Goal: Task Accomplishment & Management: Manage account settings

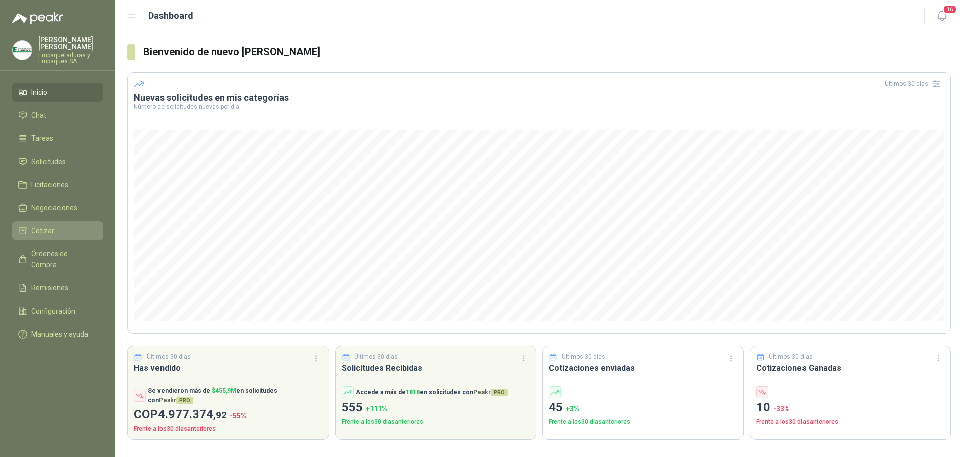
click at [50, 228] on span "Cotizar" at bounding box center [42, 230] width 23 height 11
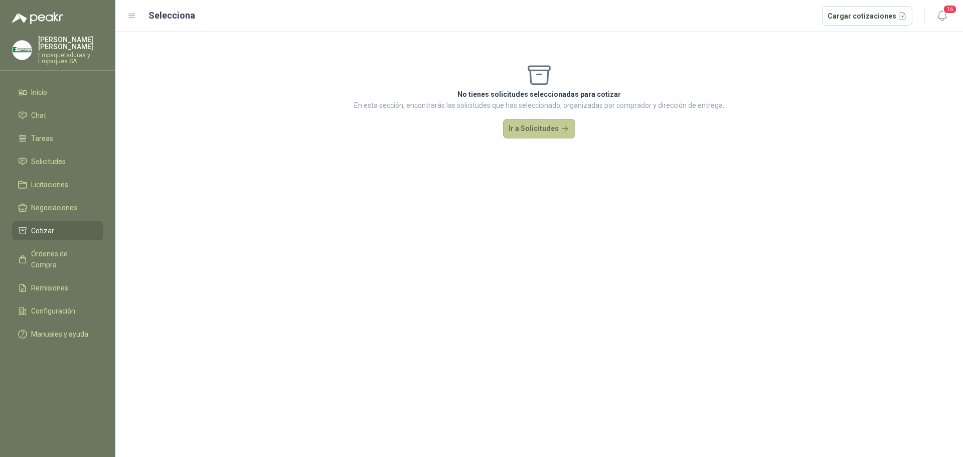
click at [525, 123] on button "Ir a Solicitudes" at bounding box center [539, 129] width 72 height 20
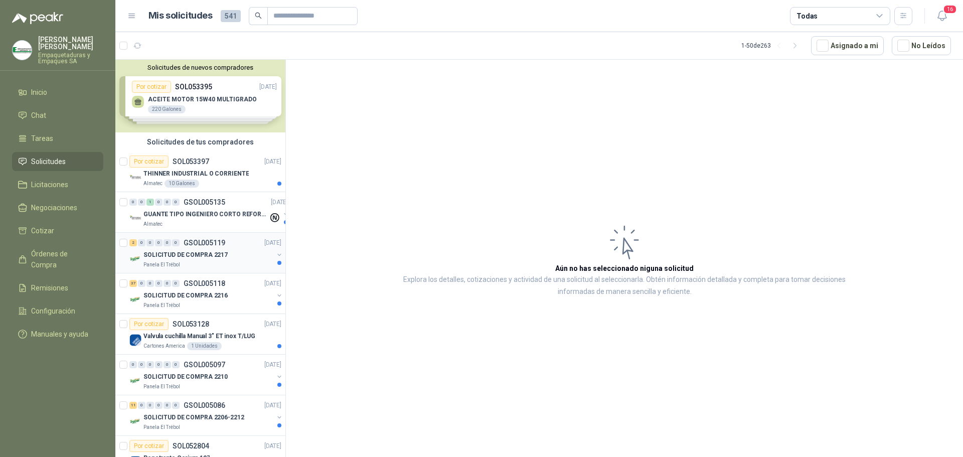
click at [217, 263] on div "Panela El Trébol" at bounding box center [208, 265] width 130 height 8
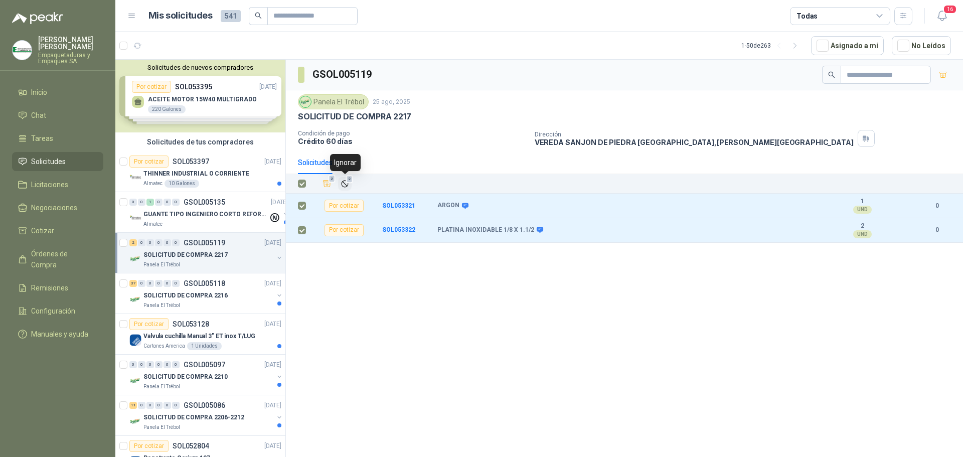
click at [346, 185] on icon "Ignorar" at bounding box center [344, 183] width 6 height 6
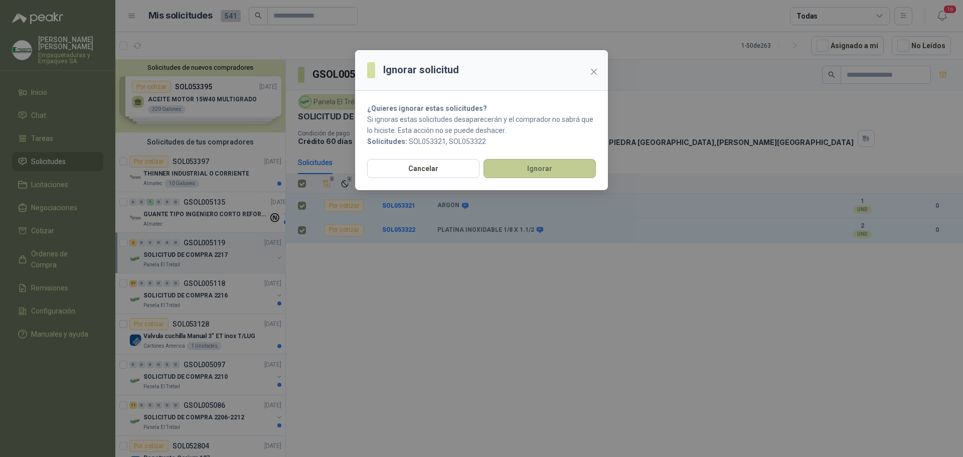
click at [517, 167] on button "Ignorar" at bounding box center [539, 168] width 112 height 19
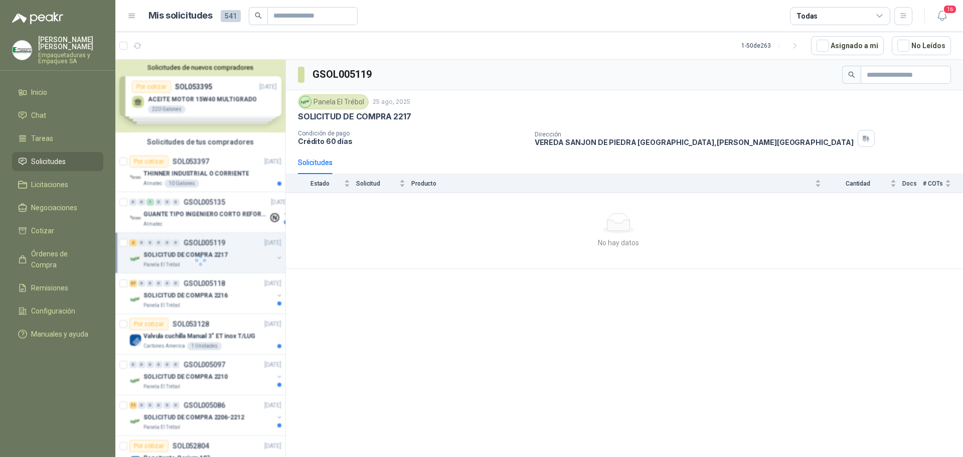
click at [215, 294] on div at bounding box center [200, 260] width 170 height 401
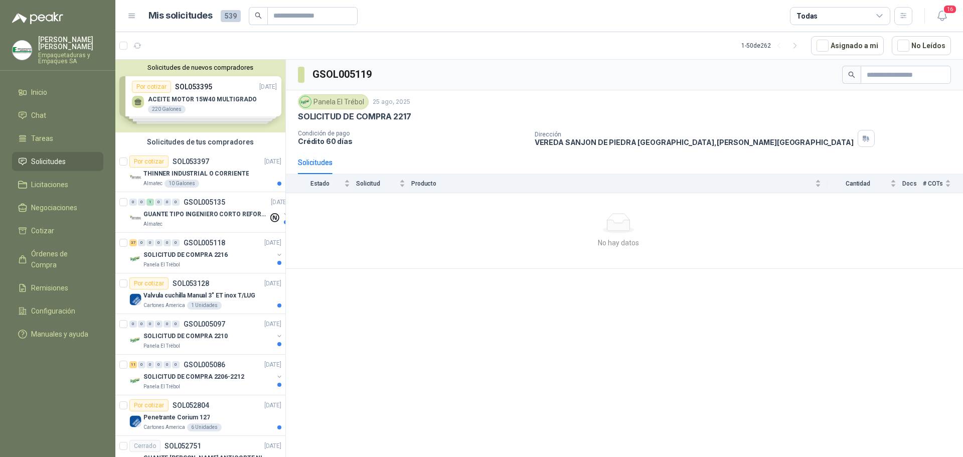
click at [218, 294] on p "Valvula cuchilla Manual 3" ET inox T/LUG" at bounding box center [199, 296] width 112 height 10
click at [226, 251] on div "SOLICITUD DE COMPRA 2216" at bounding box center [208, 255] width 130 height 12
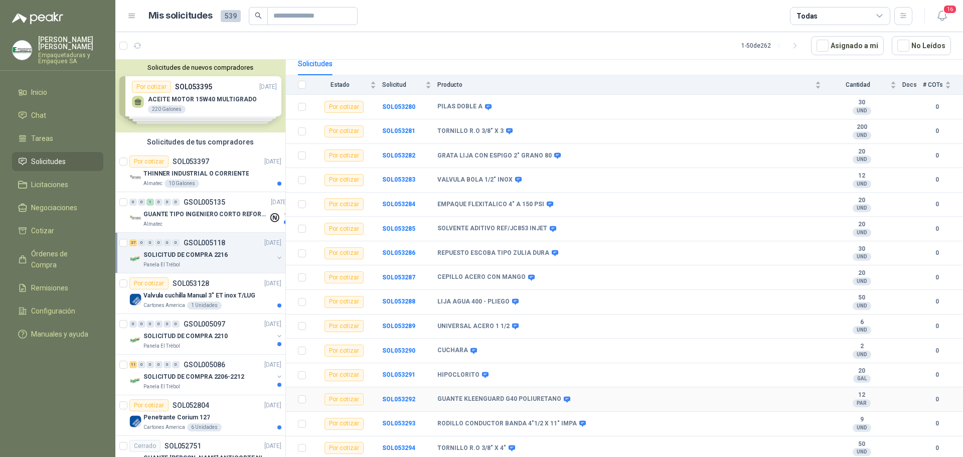
scroll to position [50, 0]
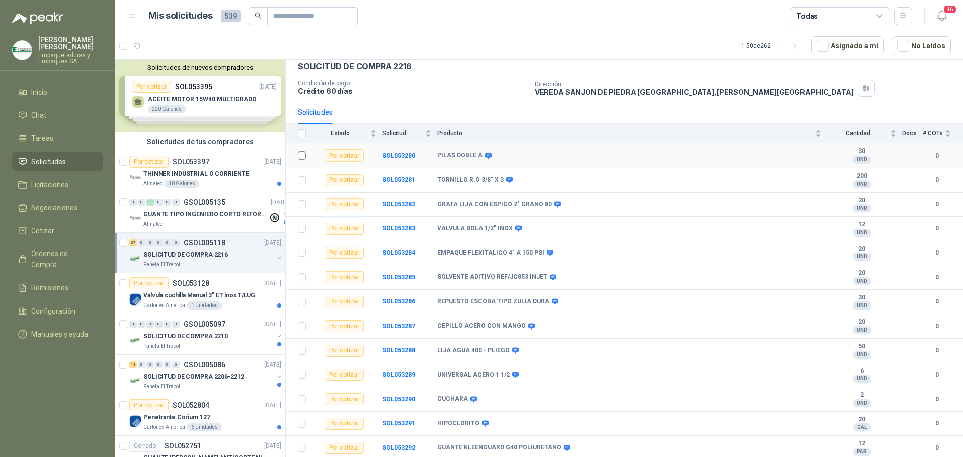
click at [306, 157] on td at bounding box center [299, 155] width 26 height 25
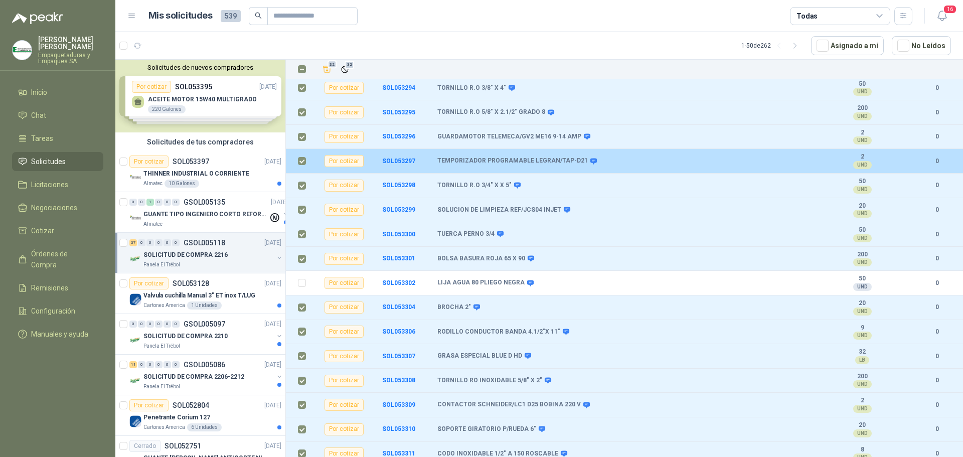
scroll to position [308, 0]
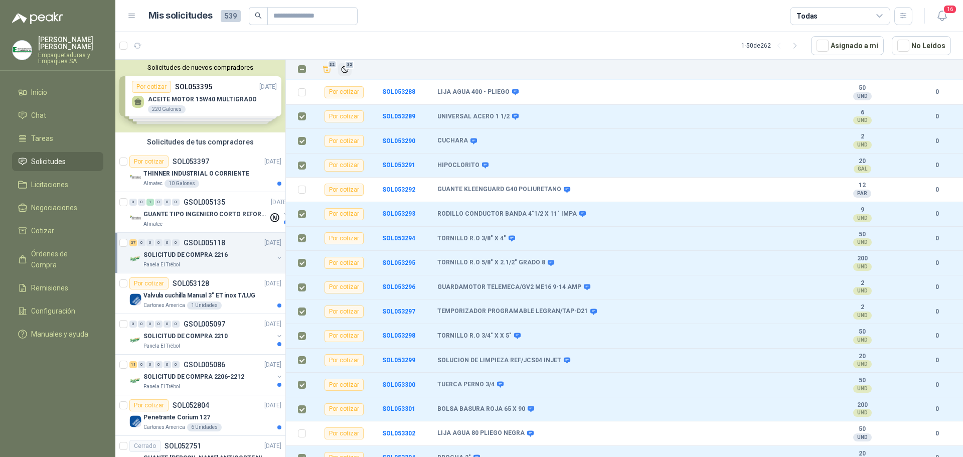
click at [348, 70] on icon "Ignorar" at bounding box center [344, 69] width 9 height 9
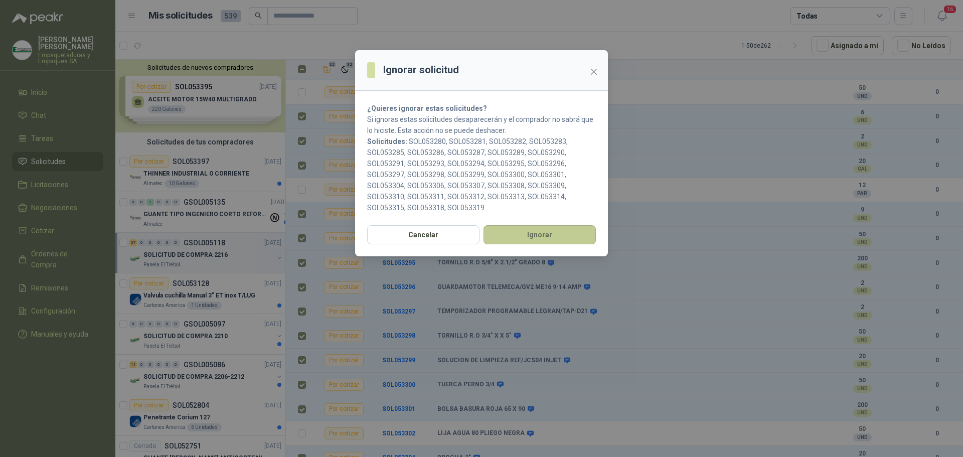
click at [535, 236] on button "Ignorar" at bounding box center [539, 234] width 112 height 19
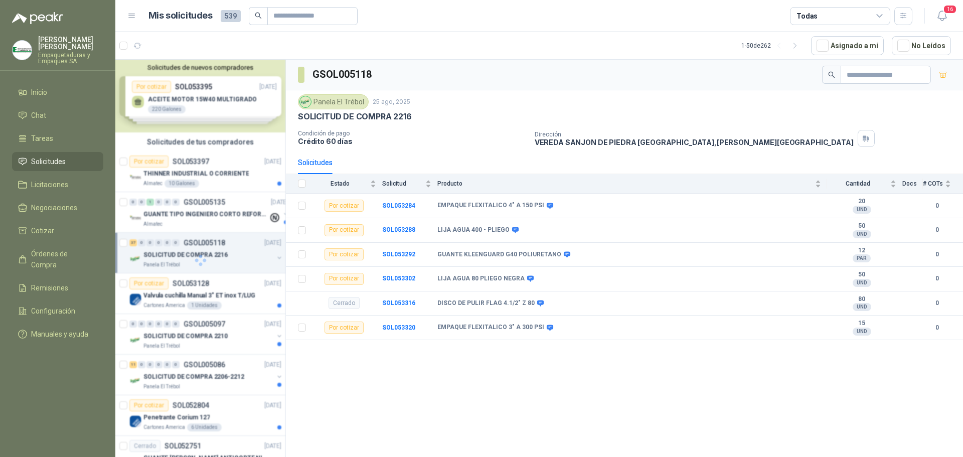
scroll to position [0, 0]
